Goal: Transaction & Acquisition: Purchase product/service

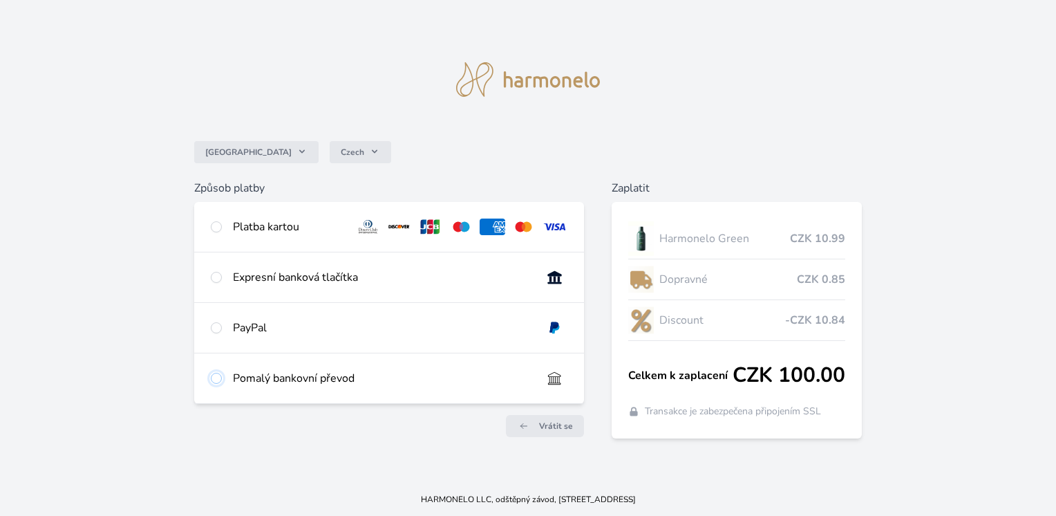
click at [218, 377] on input "radio" at bounding box center [216, 378] width 11 height 11
radio input "true"
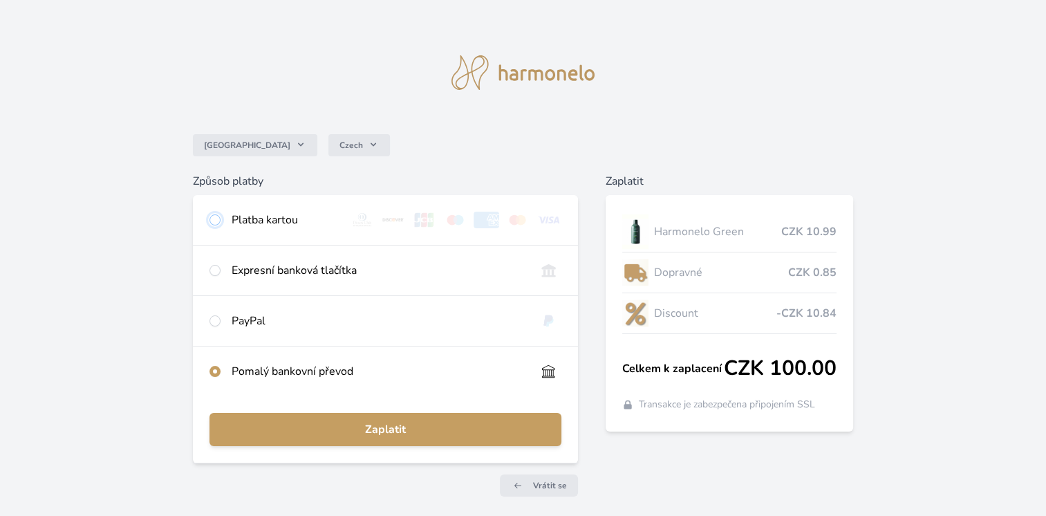
click at [218, 225] on input "radio" at bounding box center [214, 219] width 11 height 11
radio input "true"
radio input "false"
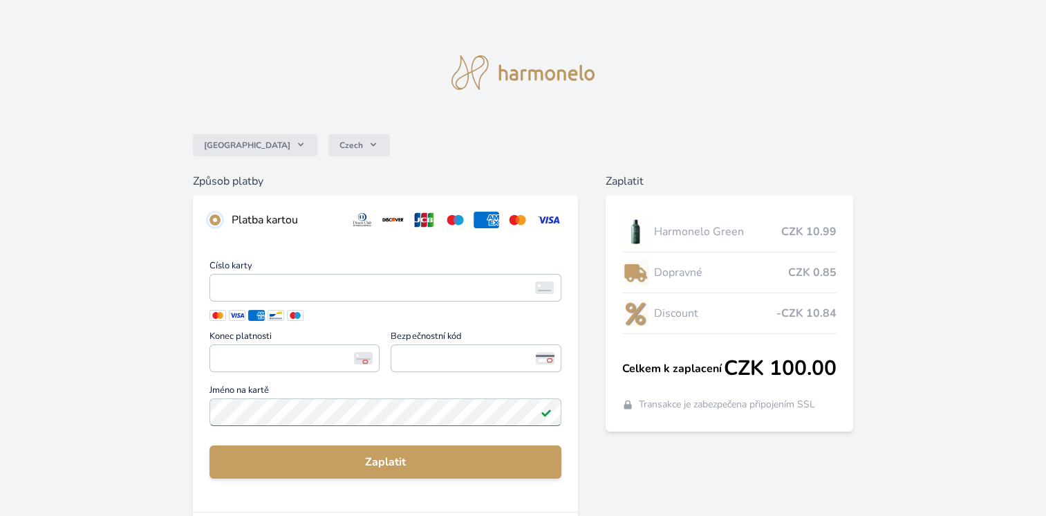
scroll to position [252, 0]
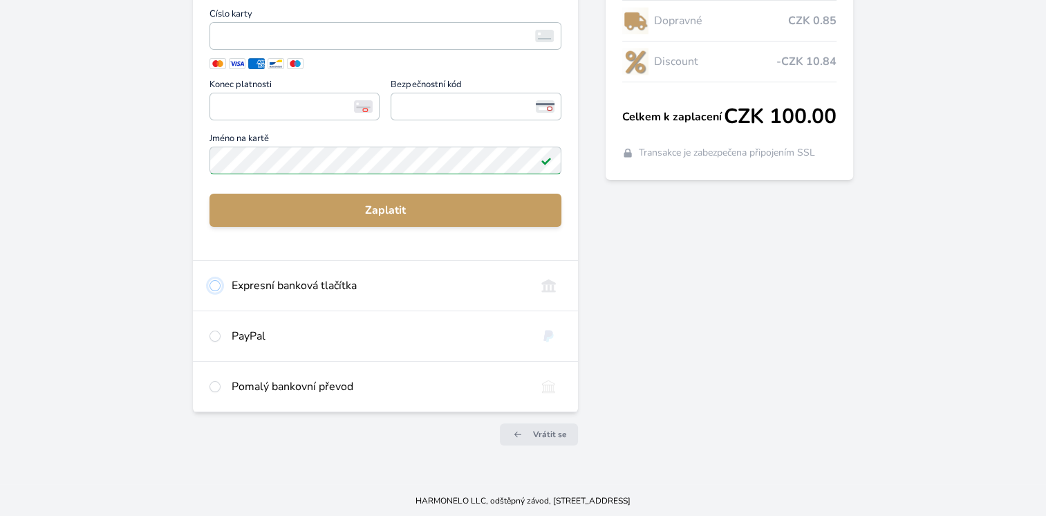
click at [214, 285] on input "radio" at bounding box center [214, 285] width 11 height 11
radio input "true"
radio input "false"
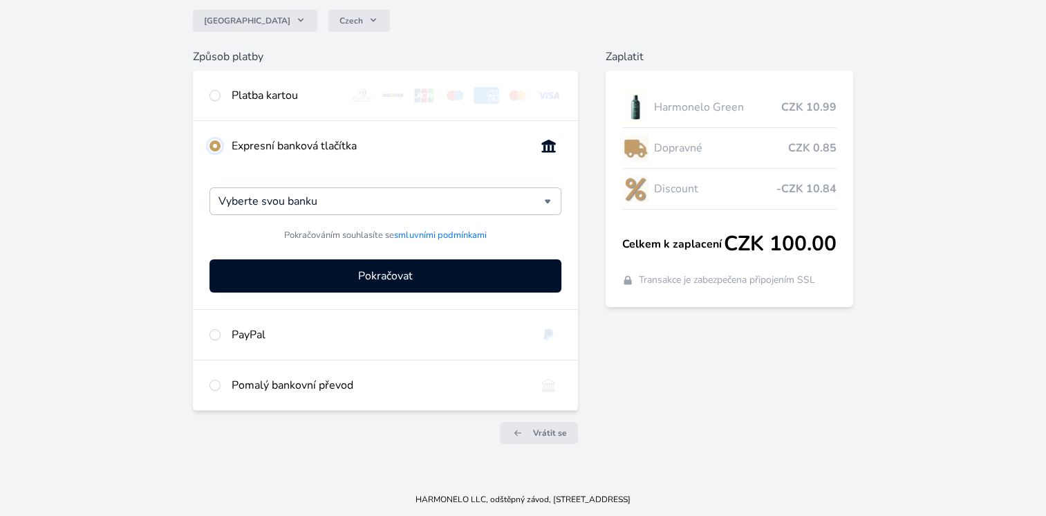
scroll to position [124, 0]
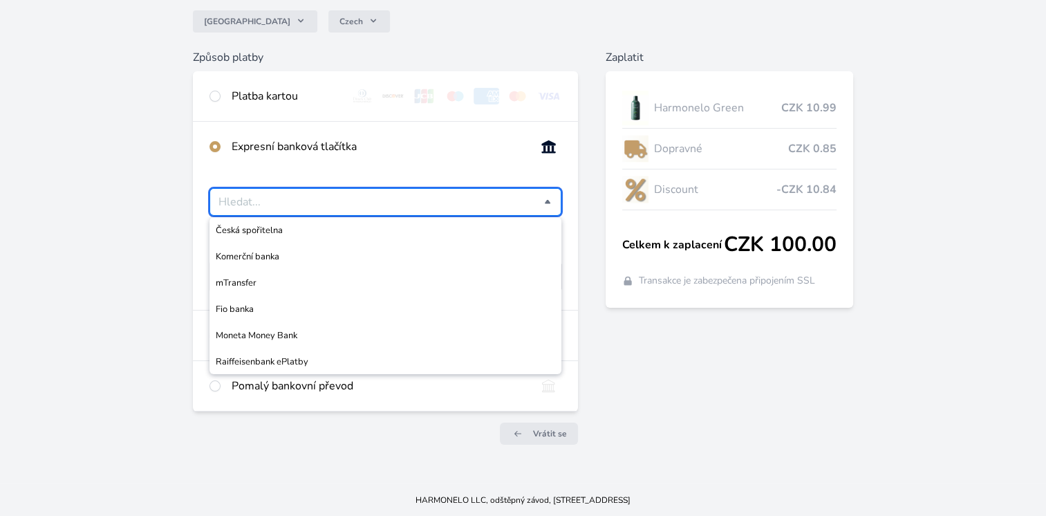
click at [290, 203] on input "Česká spořitelna Komerční banka mTransfer Fio banka Moneta Money Bank Raiffeise…" at bounding box center [381, 202] width 326 height 17
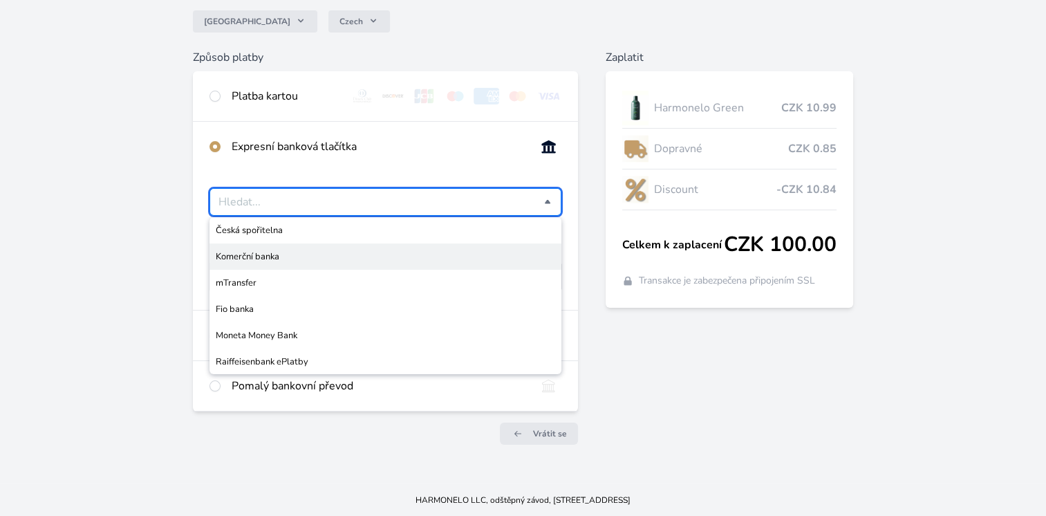
click at [274, 250] on span "Komerční banka" at bounding box center [385, 257] width 339 height 14
type input "Komerční banka"
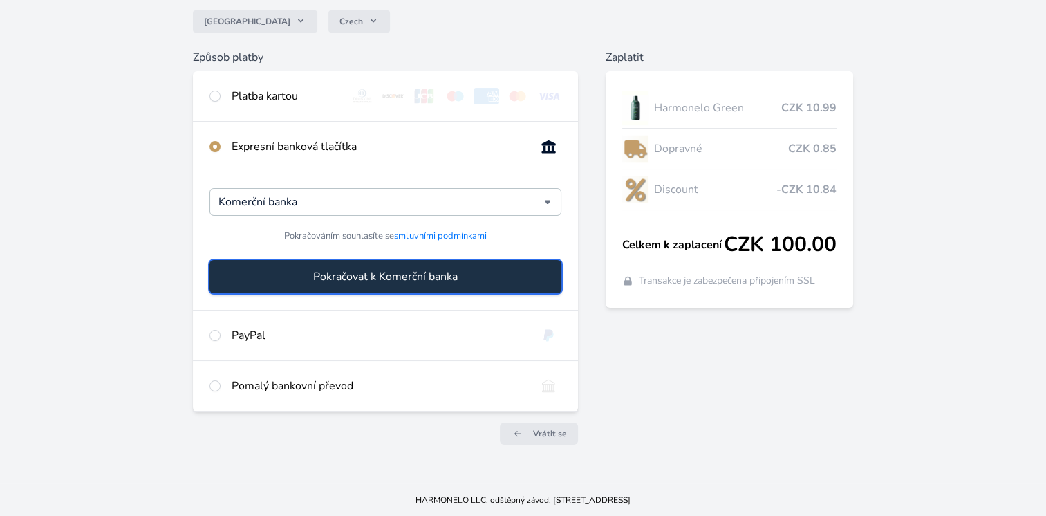
click at [323, 276] on span "Pokračovat k Komerční banka" at bounding box center [385, 276] width 144 height 17
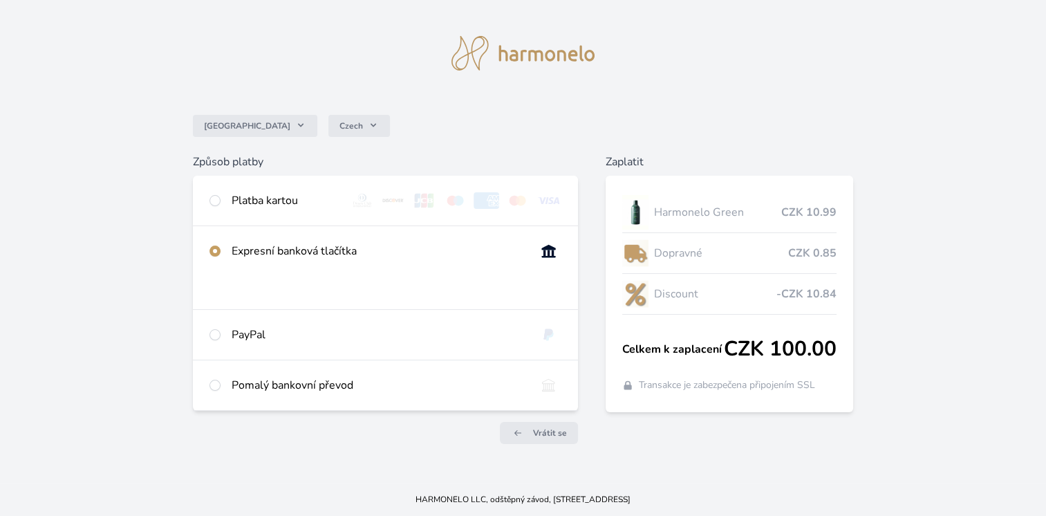
scroll to position [19, 0]
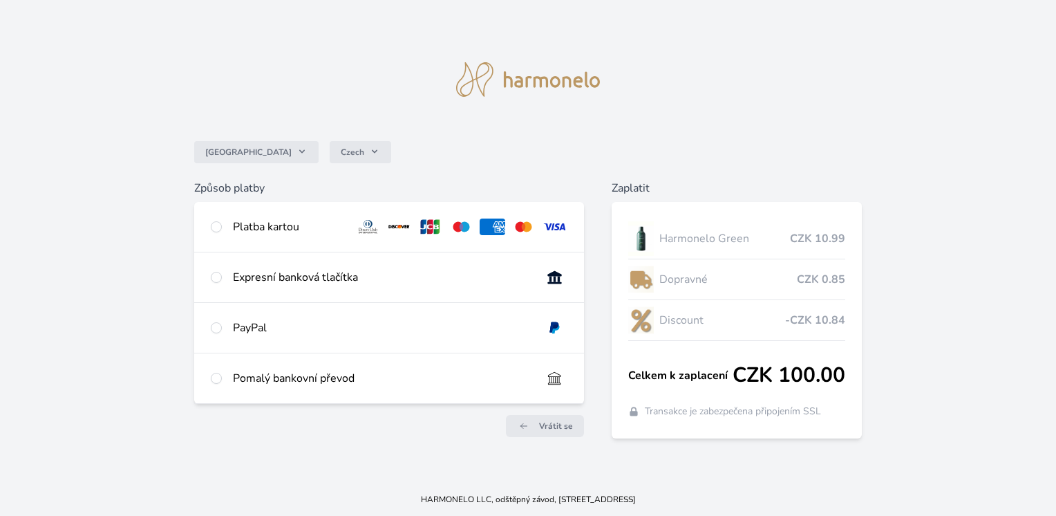
click at [516, 80] on img at bounding box center [528, 79] width 144 height 35
click at [545, 88] on img at bounding box center [528, 79] width 144 height 35
click at [528, 433] on link "Vrátit se" at bounding box center [545, 426] width 78 height 22
